Goal: Communication & Community: Share content

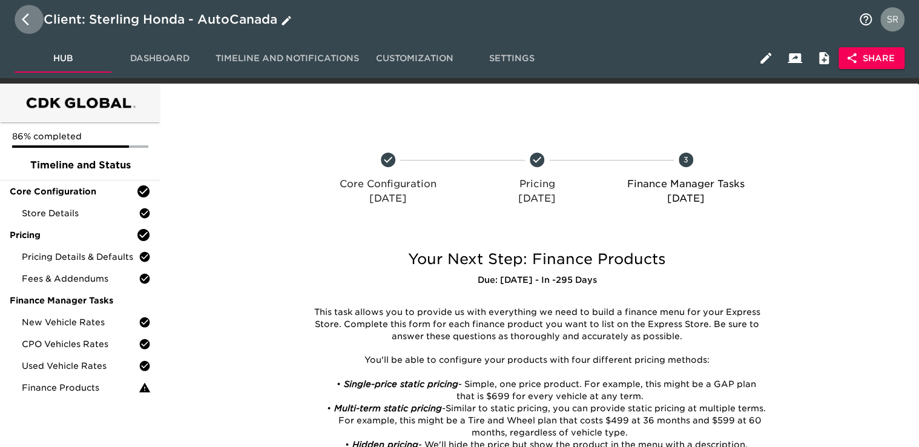
click at [25, 24] on icon "button" at bounding box center [29, 19] width 15 height 15
select select "10"
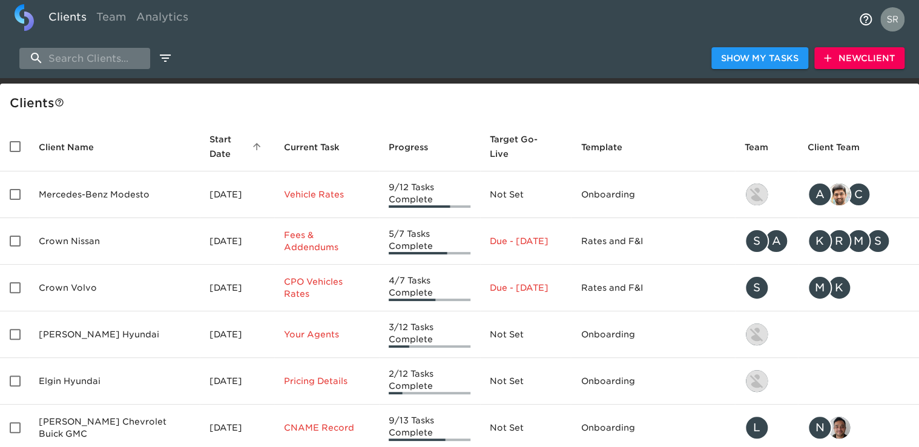
click at [70, 61] on input "search" at bounding box center [84, 58] width 131 height 21
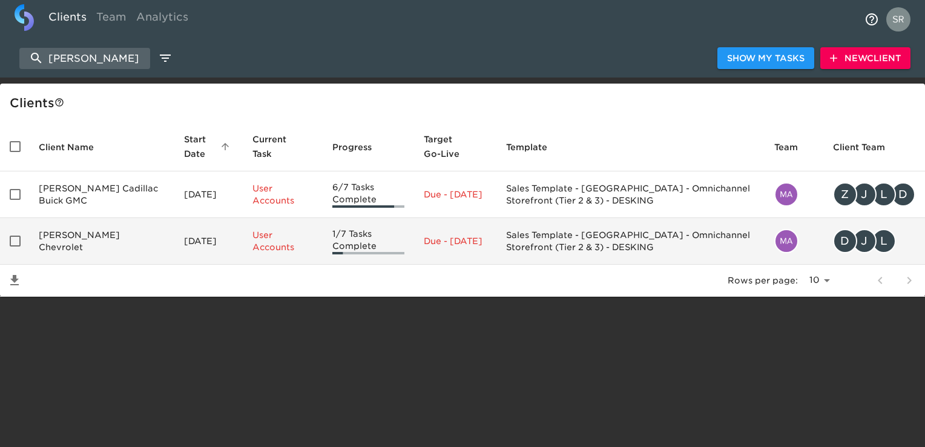
type input "[PERSON_NAME]"
click at [100, 235] on td "[PERSON_NAME] Chevrolet" at bounding box center [101, 241] width 145 height 47
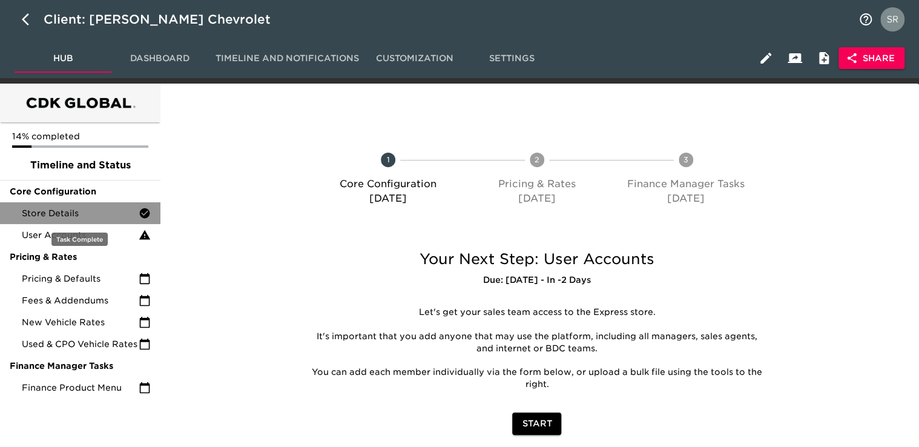
click at [41, 214] on span "Store Details" at bounding box center [80, 213] width 117 height 12
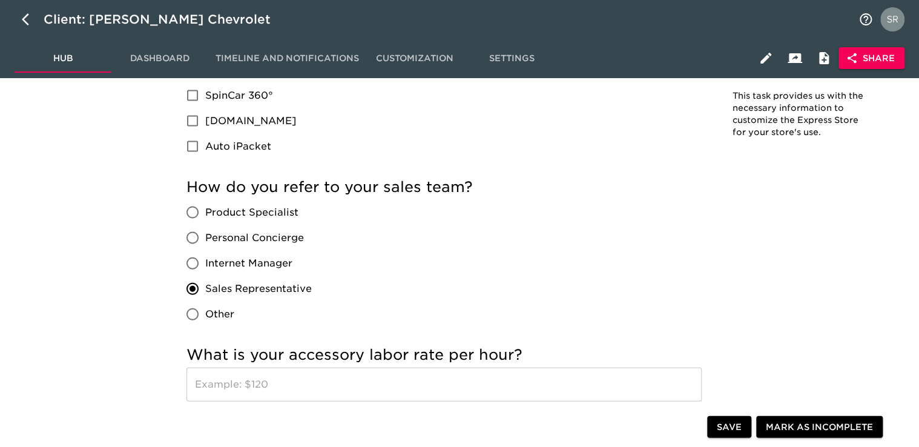
scroll to position [1206, 0]
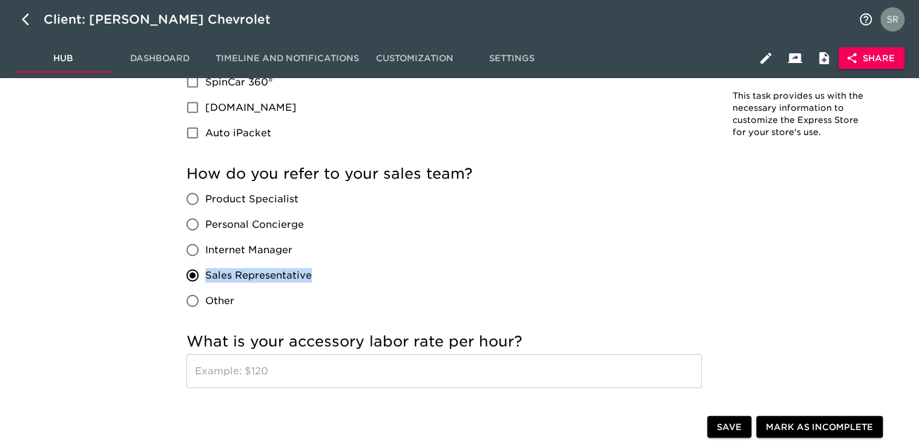
drag, startPoint x: 318, startPoint y: 275, endPoint x: 203, endPoint y: 270, distance: 115.7
click at [203, 270] on div "Product Specialist Personal Concierge Internet Manager Sales Representative Oth…" at bounding box center [253, 249] width 135 height 127
copy span "Sales Representative"
click at [629, 102] on div "We work with some 3rd parties to provide additional functionality. Please selec…" at bounding box center [443, 49] width 515 height 194
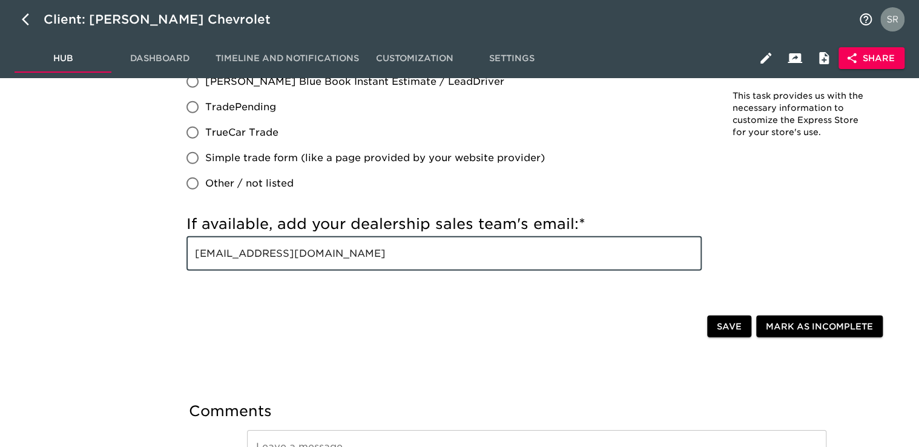
drag, startPoint x: 397, startPoint y: 263, endPoint x: 142, endPoint y: 242, distance: 256.3
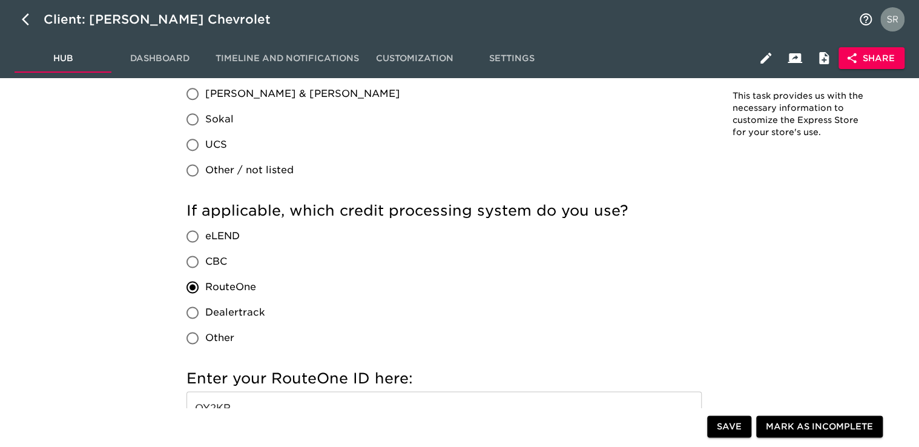
scroll to position [750, 0]
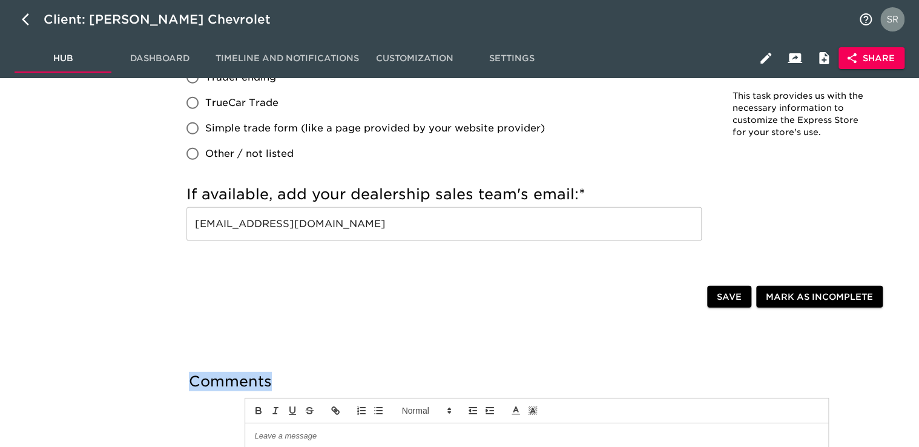
click at [208, 379] on h5 "Comments" at bounding box center [537, 381] width 696 height 19
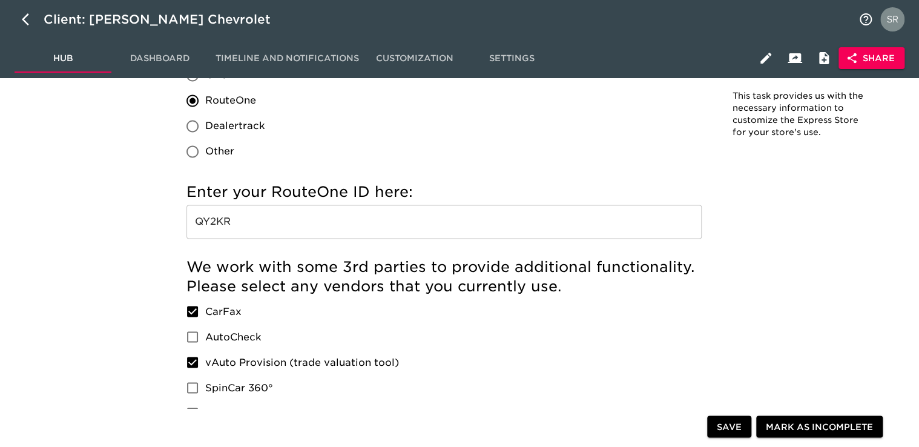
scroll to position [830, 0]
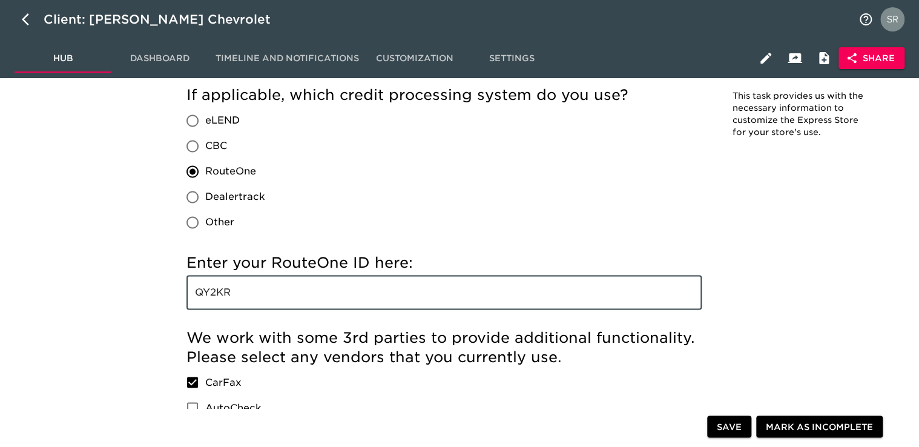
click at [246, 299] on input "QY2KR" at bounding box center [443, 292] width 515 height 34
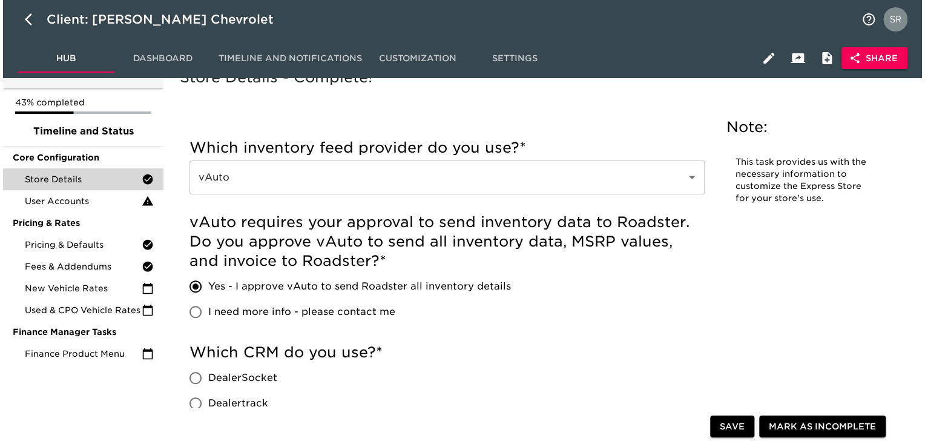
scroll to position [0, 0]
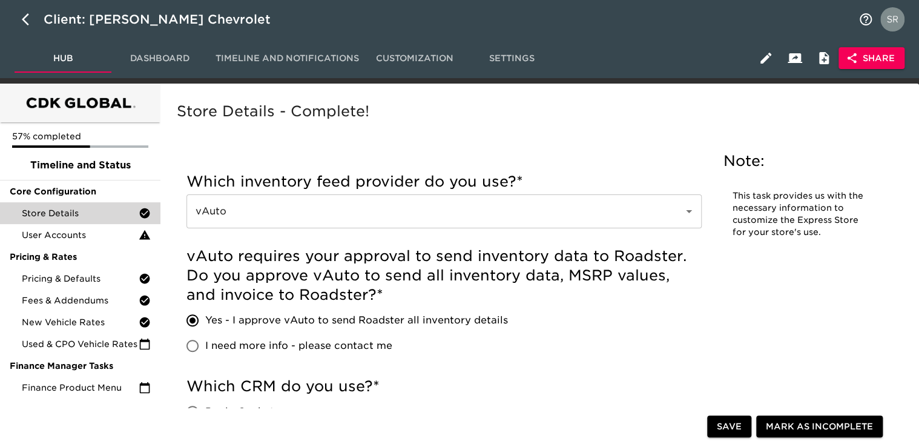
click at [865, 54] on span "Share" at bounding box center [871, 58] width 47 height 15
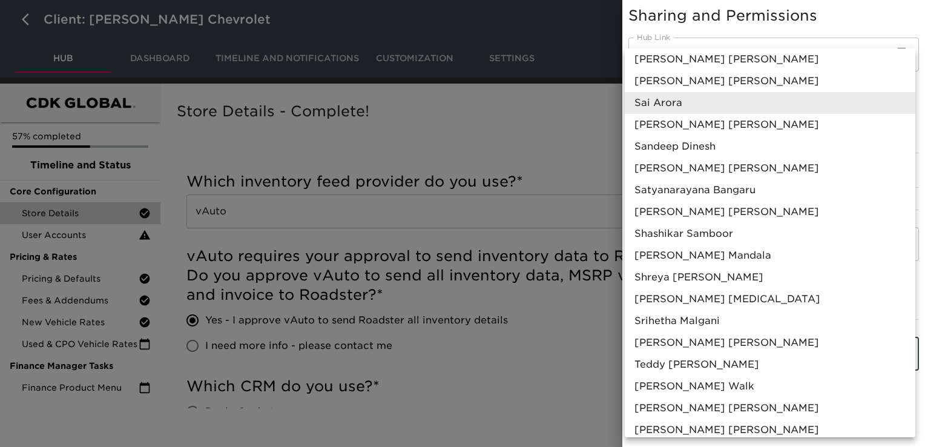
scroll to position [732, 0]
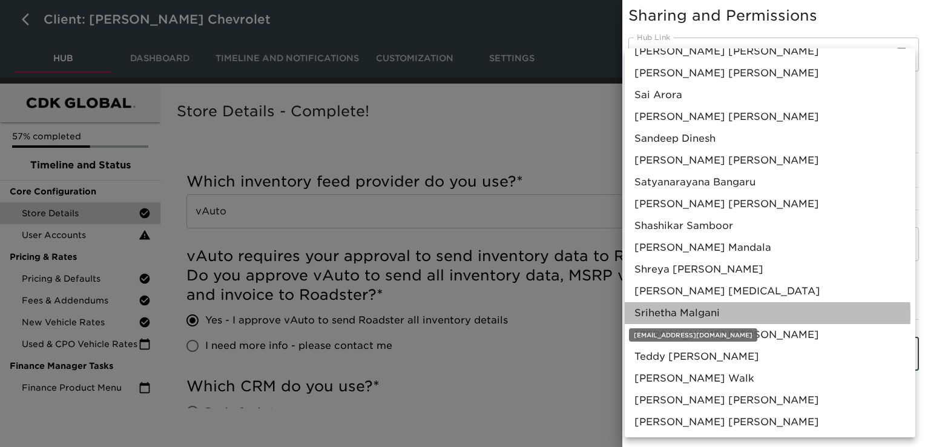
click at [709, 313] on span "[PERSON_NAME]" at bounding box center [676, 313] width 85 height 15
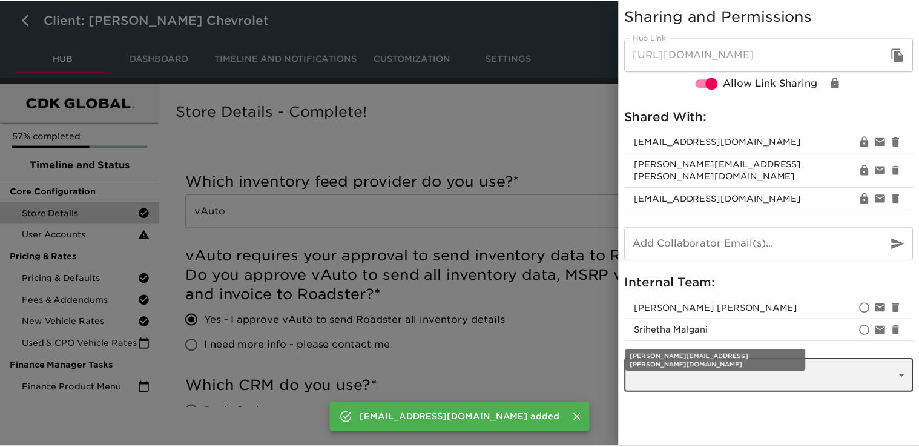
scroll to position [710, 0]
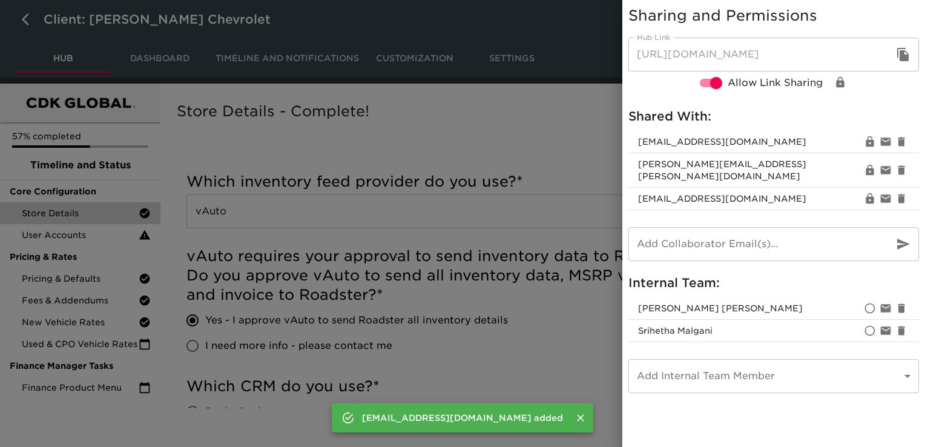
click at [515, 357] on div at bounding box center [462, 223] width 925 height 447
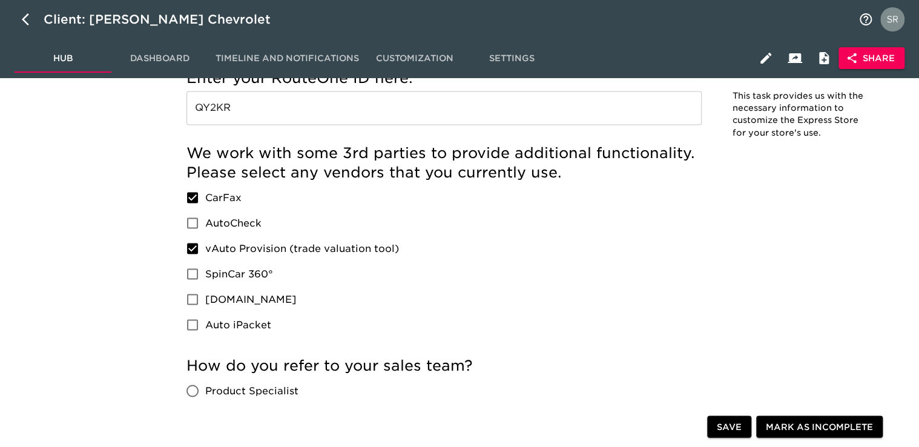
scroll to position [1043, 0]
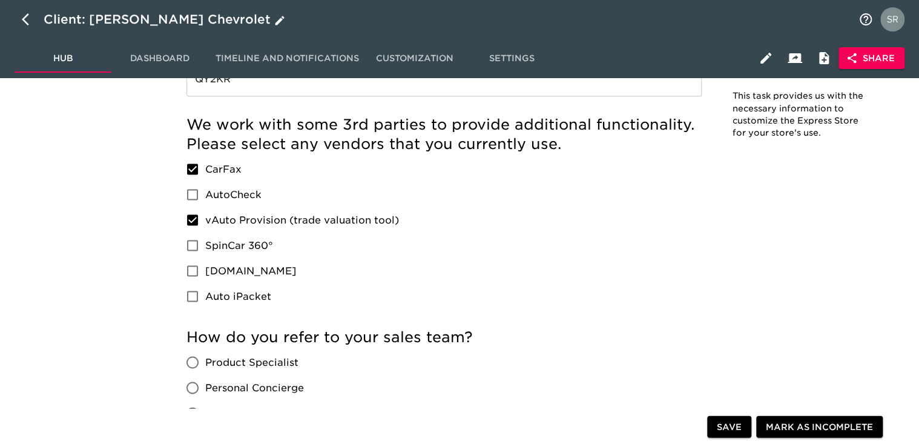
click at [28, 9] on button "button" at bounding box center [29, 19] width 29 height 29
select select "10"
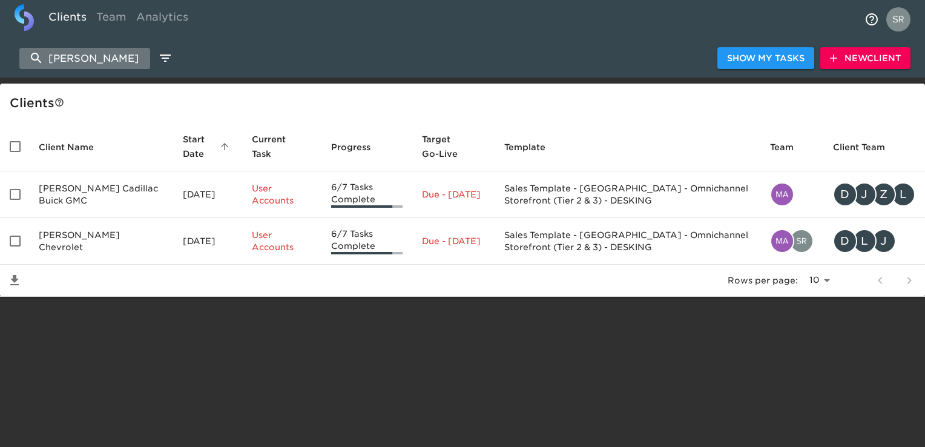
drag, startPoint x: 114, startPoint y: 62, endPoint x: 29, endPoint y: 52, distance: 85.9
click at [29, 52] on input "[PERSON_NAME]" at bounding box center [84, 58] width 131 height 21
click at [363, 335] on html "Clients Team Analytics [PERSON_NAME] Show My Tasks New Client Client s Client N…" at bounding box center [462, 167] width 925 height 335
